Goal: Check status: Check status

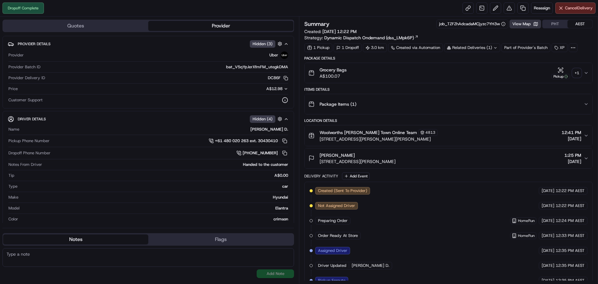
click at [527, 26] on button "View Map" at bounding box center [525, 24] width 31 height 9
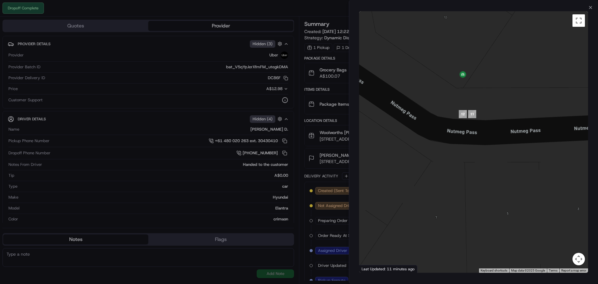
drag, startPoint x: 513, startPoint y: 94, endPoint x: 451, endPoint y: 92, distance: 62.4
click at [452, 92] on div at bounding box center [473, 141] width 229 height 261
